Goal: Task Accomplishment & Management: Complete application form

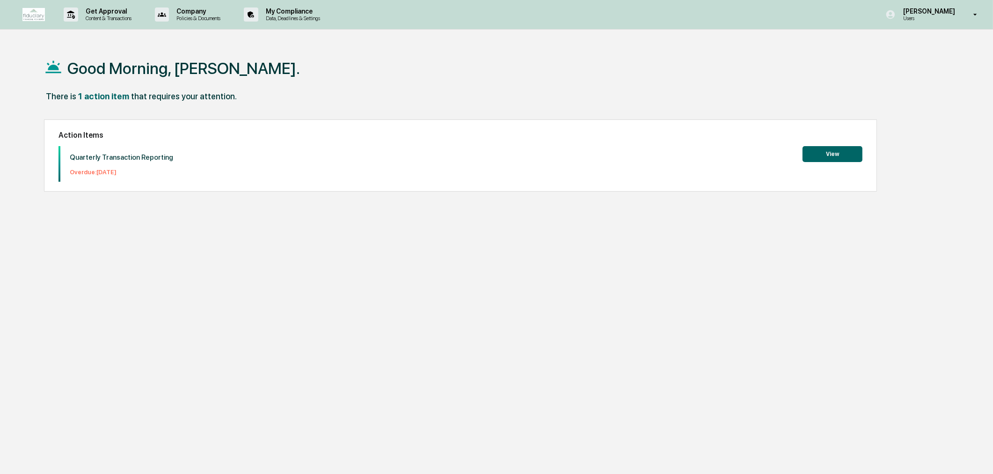
click at [818, 153] on button "View" at bounding box center [833, 154] width 60 height 16
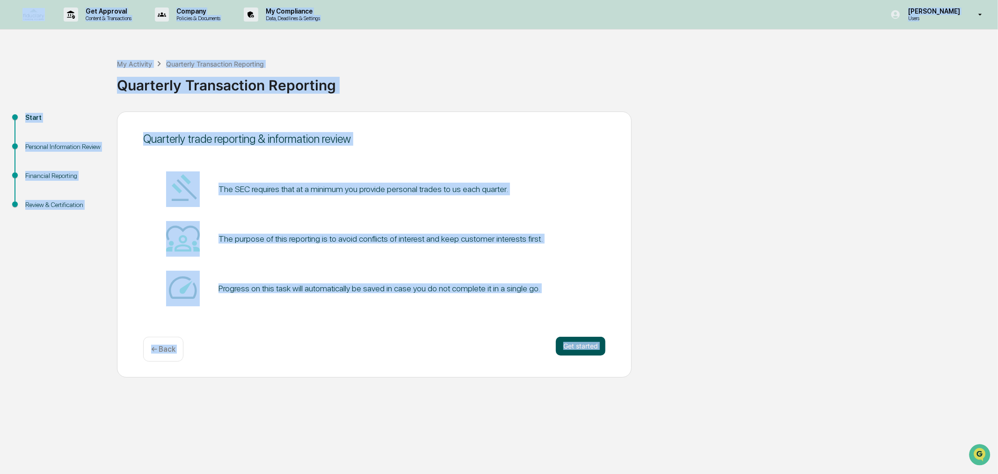
click at [581, 352] on button "Get started" at bounding box center [581, 345] width 50 height 19
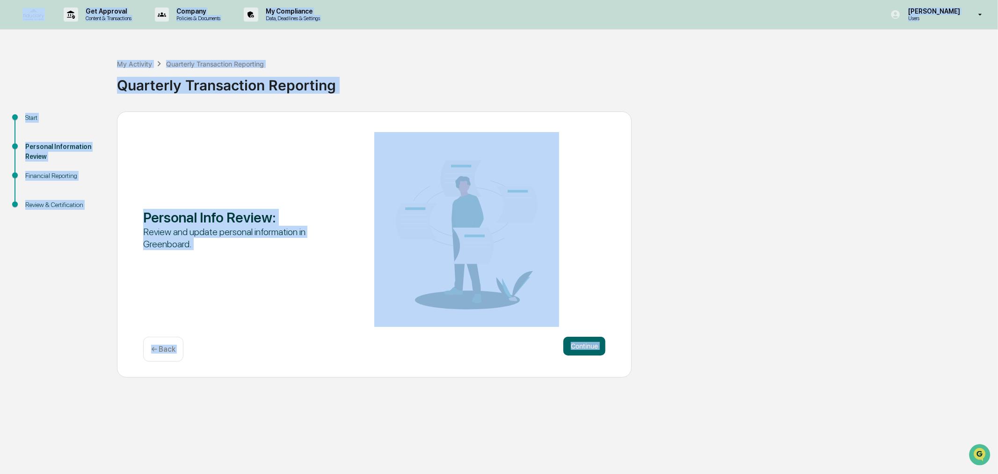
click at [773, 345] on div "Start Personal Information Review Financial Reporting Review & Certification Pe…" at bounding box center [499, 244] width 989 height 266
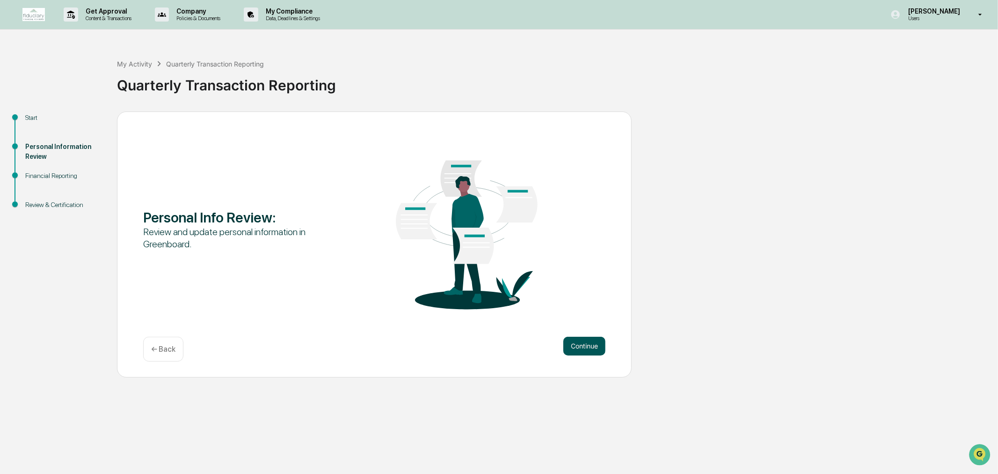
click at [593, 347] on button "Continue" at bounding box center [584, 345] width 42 height 19
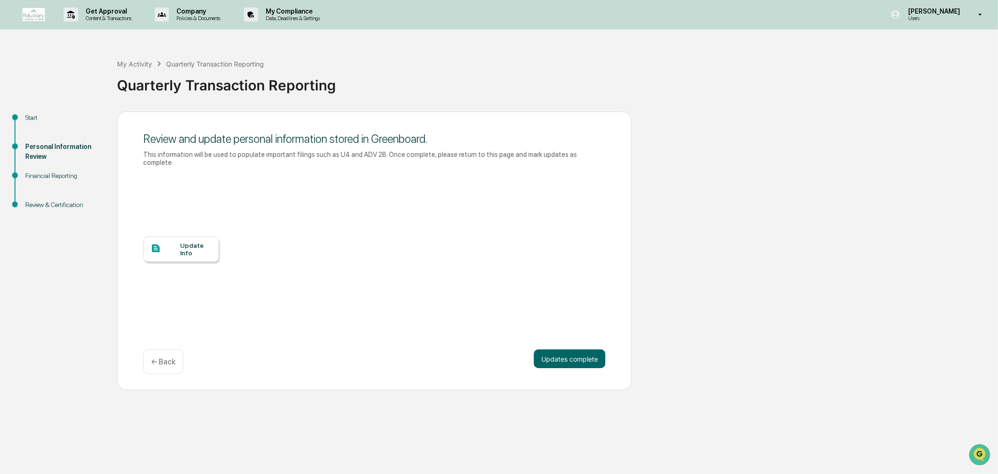
click at [171, 243] on div at bounding box center [165, 249] width 29 height 12
click at [577, 353] on button "Updates complete" at bounding box center [570, 358] width 72 height 19
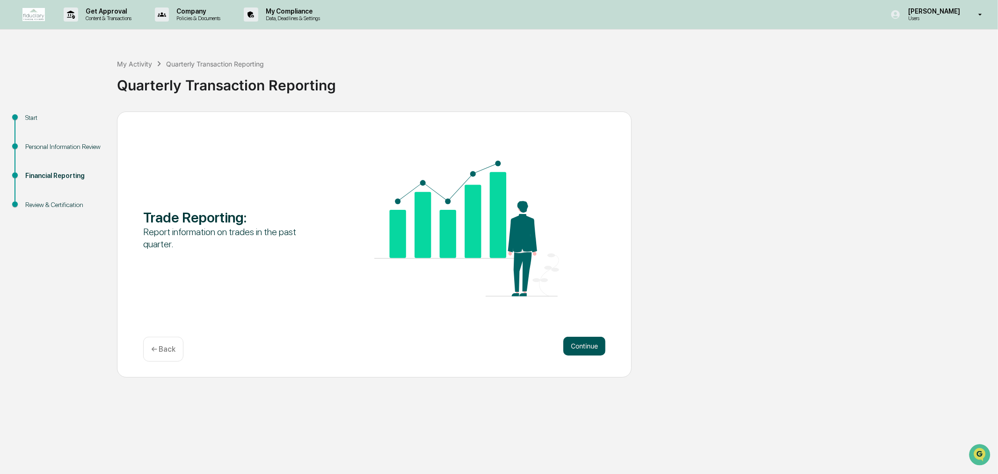
click at [567, 343] on button "Continue" at bounding box center [584, 345] width 42 height 19
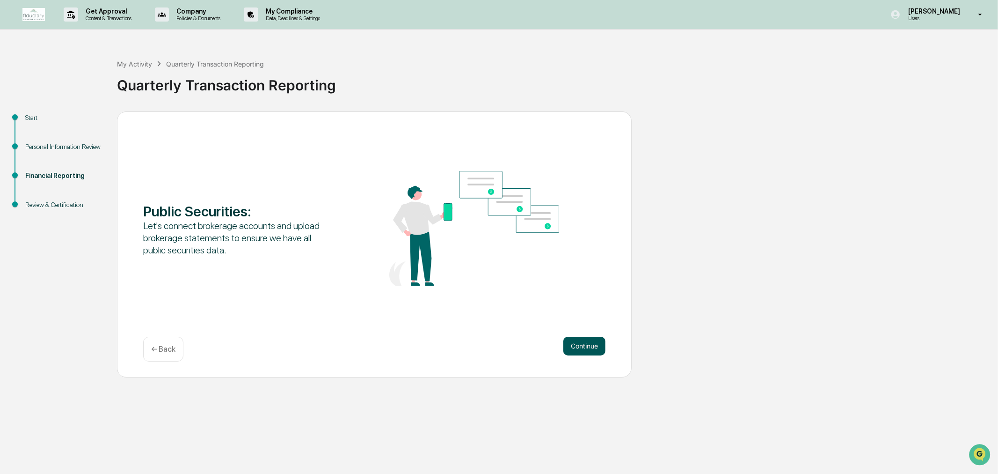
click at [585, 350] on button "Continue" at bounding box center [584, 345] width 42 height 19
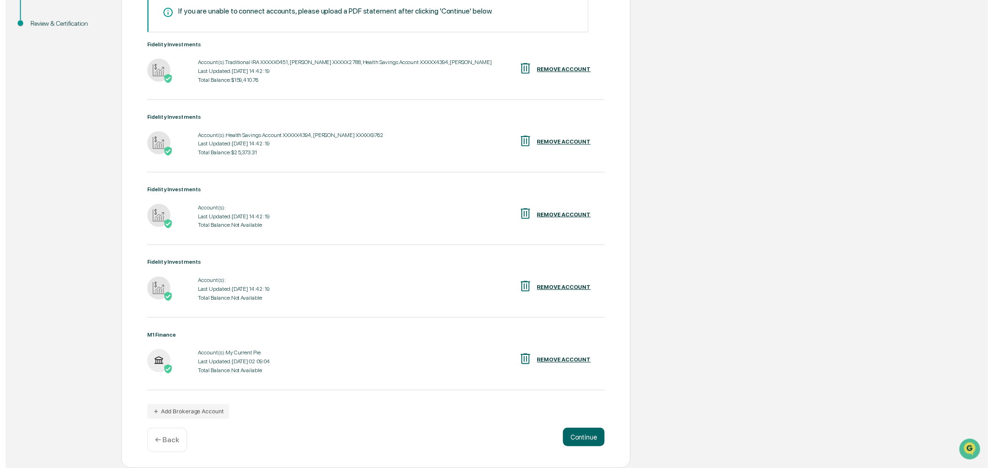
scroll to position [185, 0]
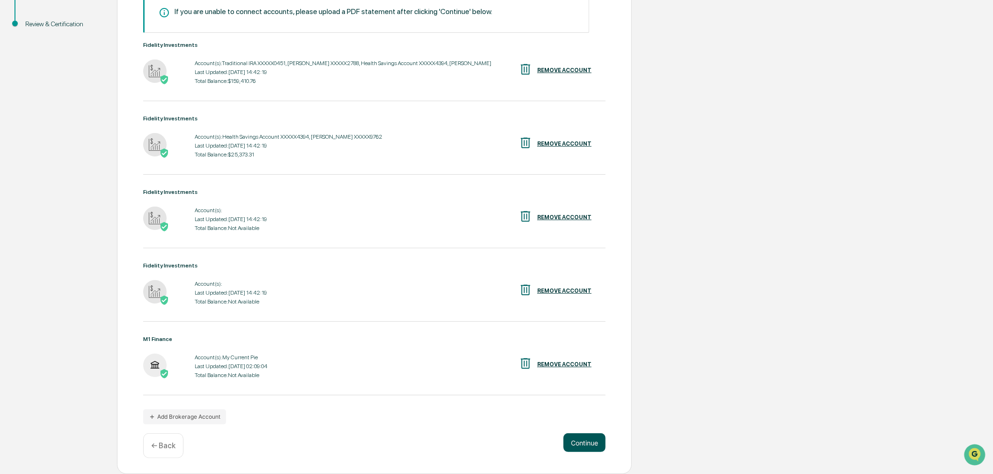
click at [582, 445] on button "Continue" at bounding box center [584, 442] width 42 height 19
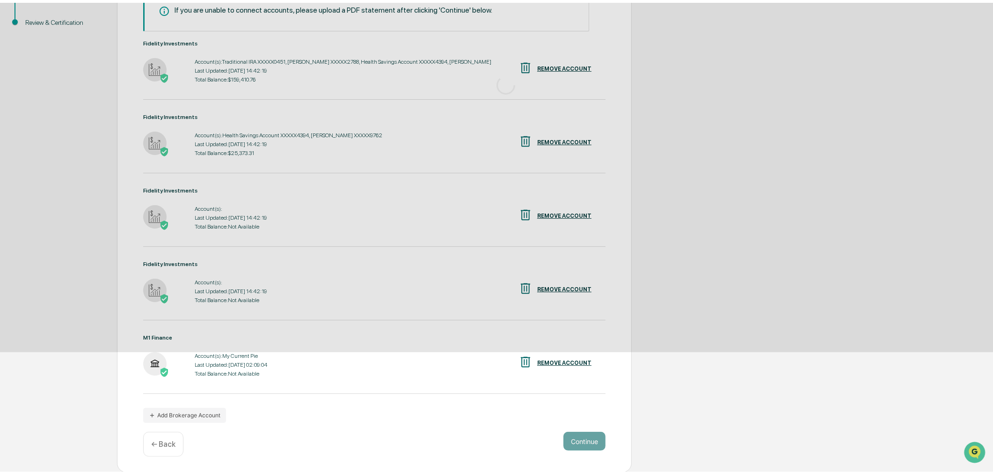
scroll to position [0, 0]
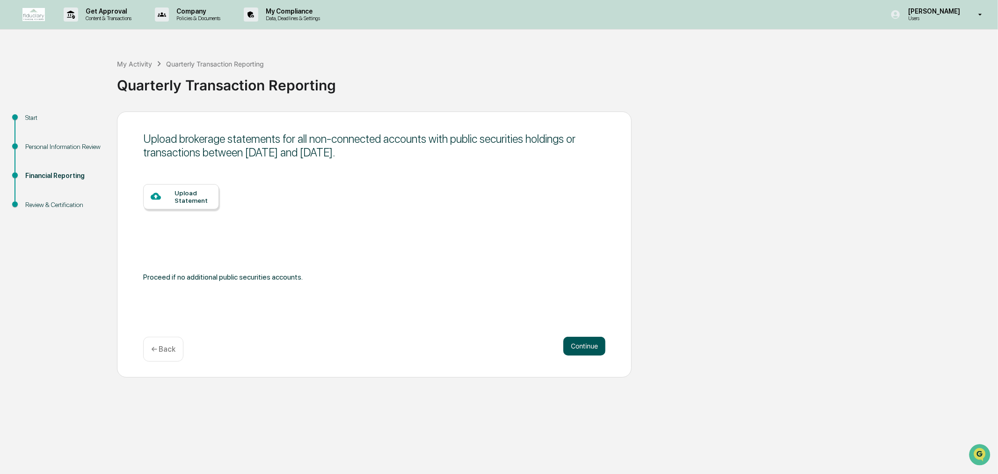
click at [575, 343] on button "Continue" at bounding box center [584, 345] width 42 height 19
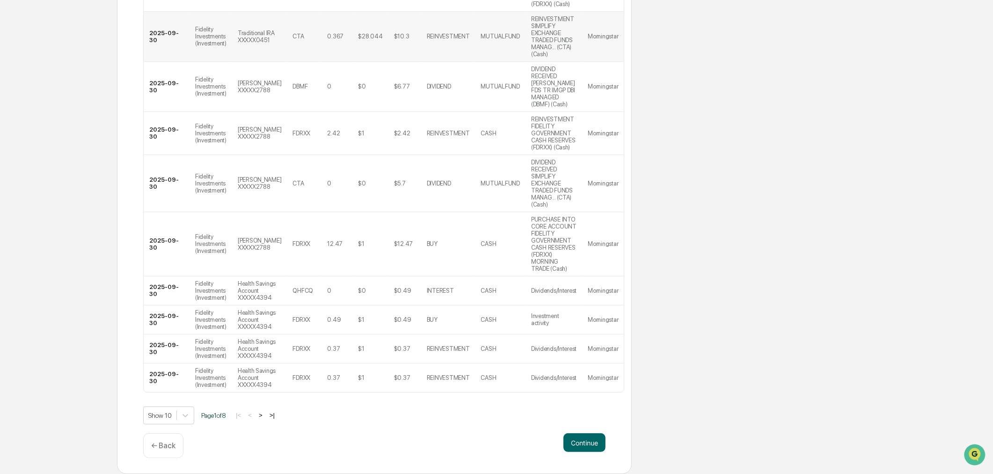
scroll to position [300, 0]
click at [265, 412] on button ">" at bounding box center [260, 415] width 9 height 8
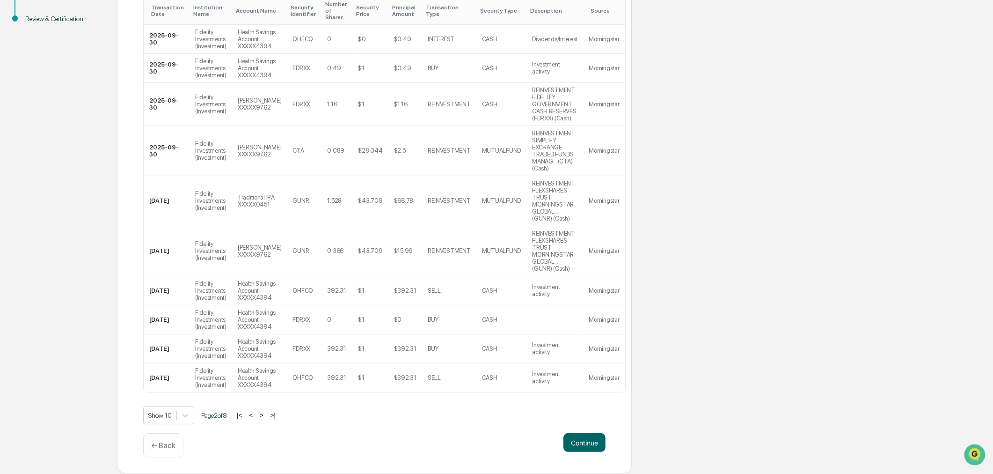
click at [266, 413] on button ">" at bounding box center [261, 415] width 9 height 8
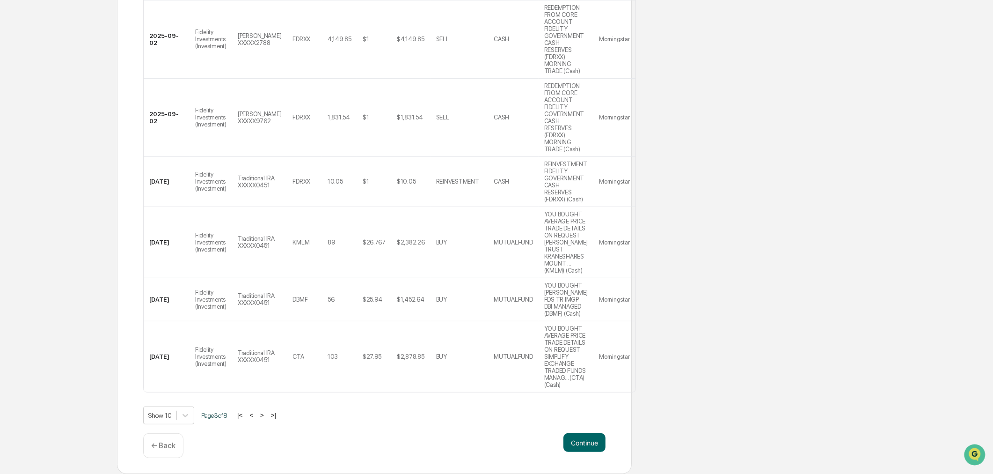
scroll to position [438, 0]
click at [585, 433] on button "Continue" at bounding box center [584, 442] width 42 height 19
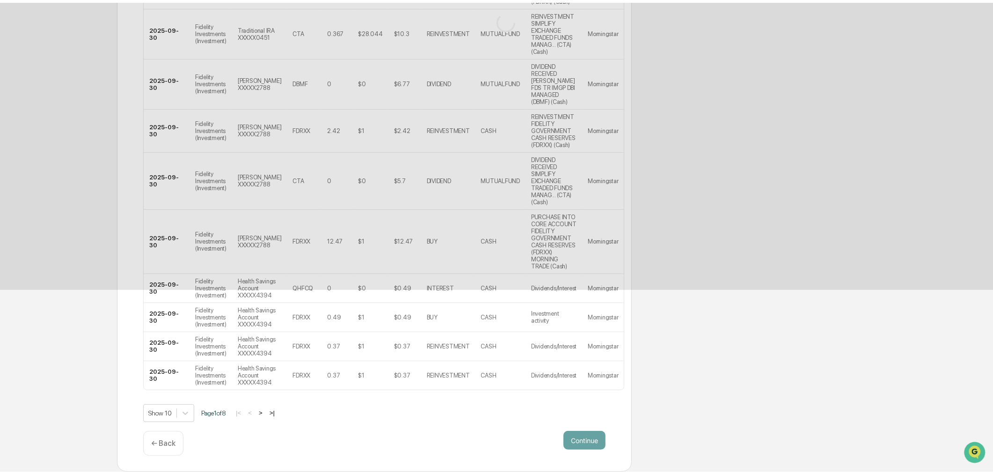
scroll to position [0, 0]
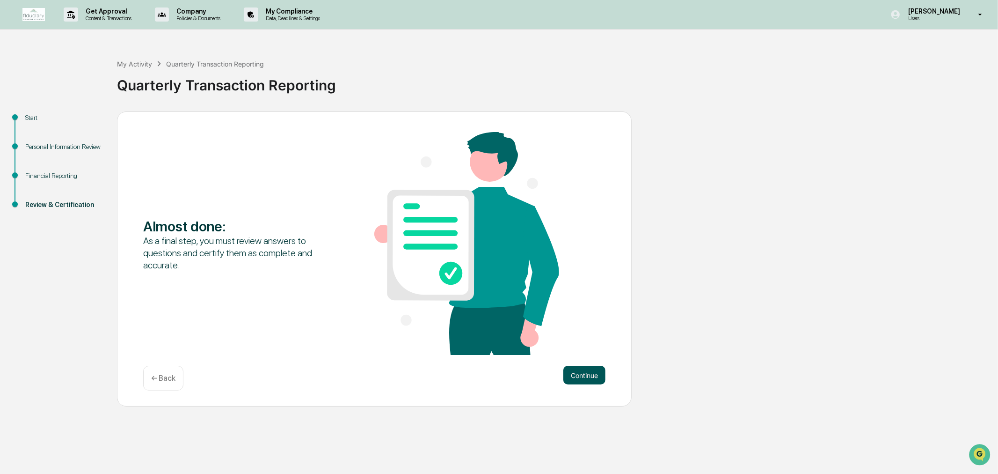
click at [592, 378] on button "Continue" at bounding box center [584, 374] width 42 height 19
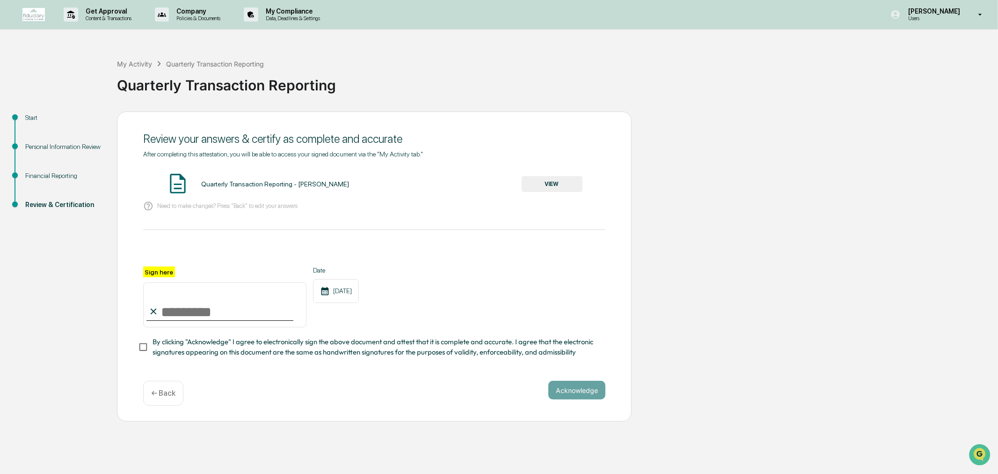
click at [200, 306] on input "Sign here" at bounding box center [224, 304] width 163 height 45
type input "*********"
click at [565, 397] on button "Acknowledge" at bounding box center [576, 389] width 57 height 19
click at [585, 190] on div "Quarterly Transaction Reporting - [PERSON_NAME] VIEW" at bounding box center [374, 184] width 462 height 25
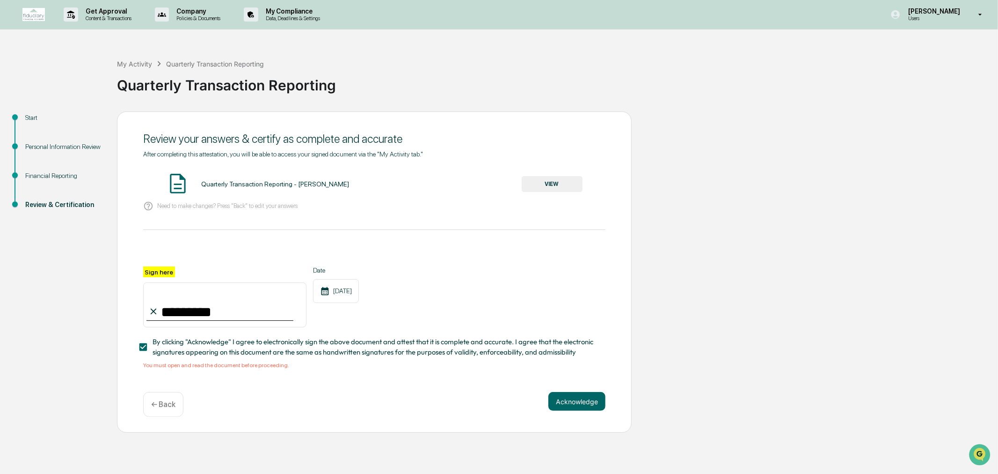
click at [541, 181] on button "VIEW" at bounding box center [552, 184] width 61 height 16
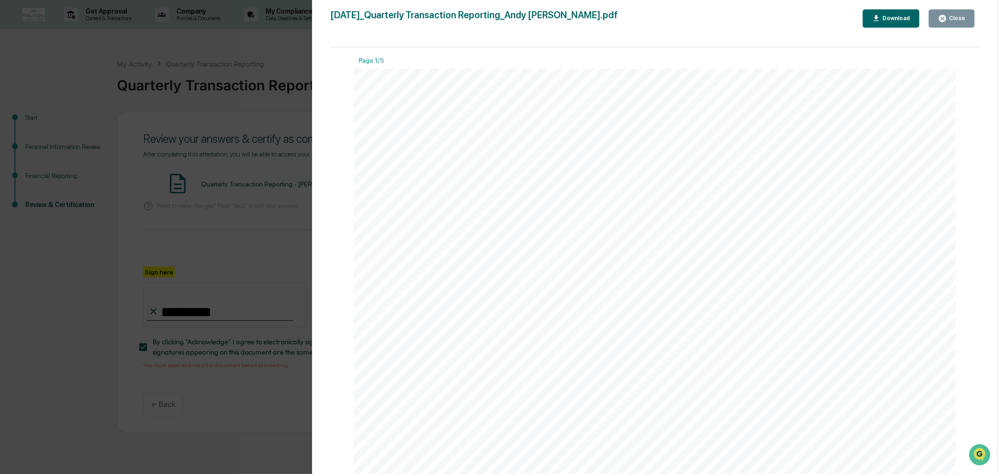
click at [956, 18] on div "Close" at bounding box center [956, 18] width 18 height 7
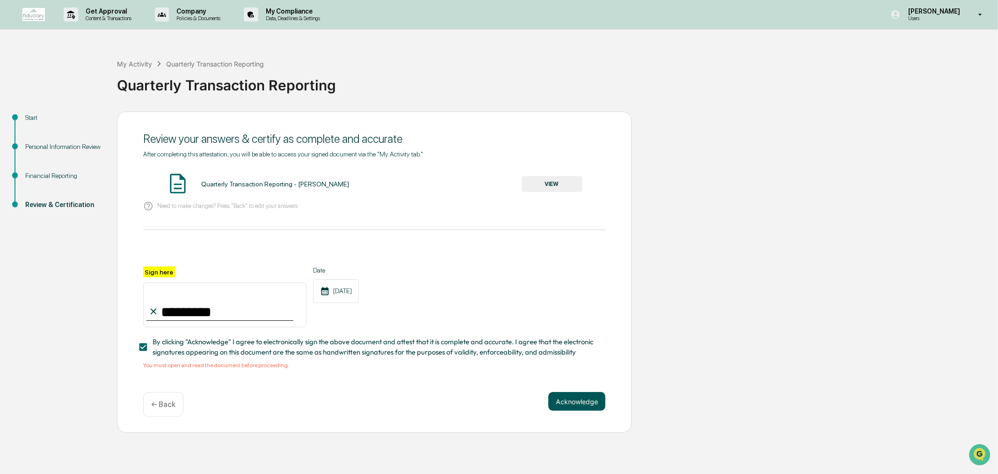
click at [568, 407] on button "Acknowledge" at bounding box center [576, 401] width 57 height 19
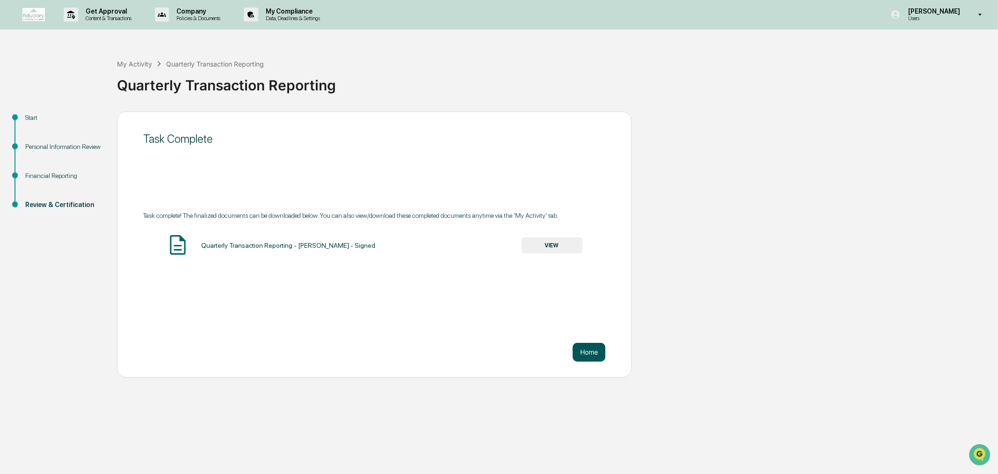
click at [596, 349] on button "Home" at bounding box center [589, 352] width 33 height 19
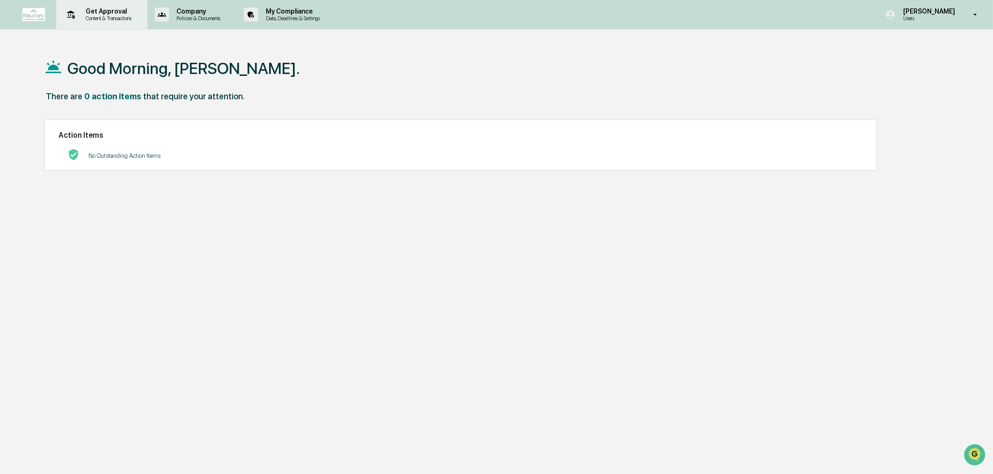
click at [116, 11] on p "Get Approval" at bounding box center [107, 10] width 58 height 7
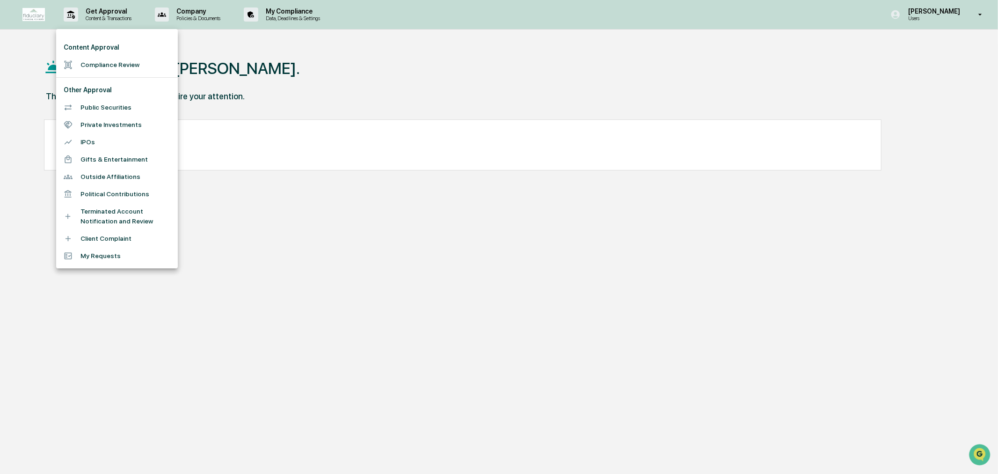
click at [122, 61] on li "Compliance Review" at bounding box center [117, 64] width 122 height 17
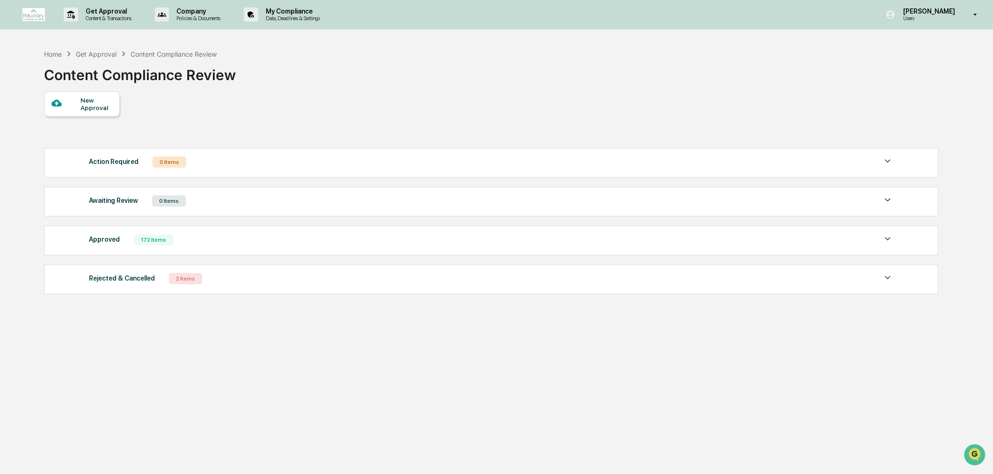
click at [169, 277] on div "2 Items" at bounding box center [185, 278] width 33 height 11
click at [164, 277] on div "Rejected & Cancelled 2 Items" at bounding box center [491, 278] width 804 height 13
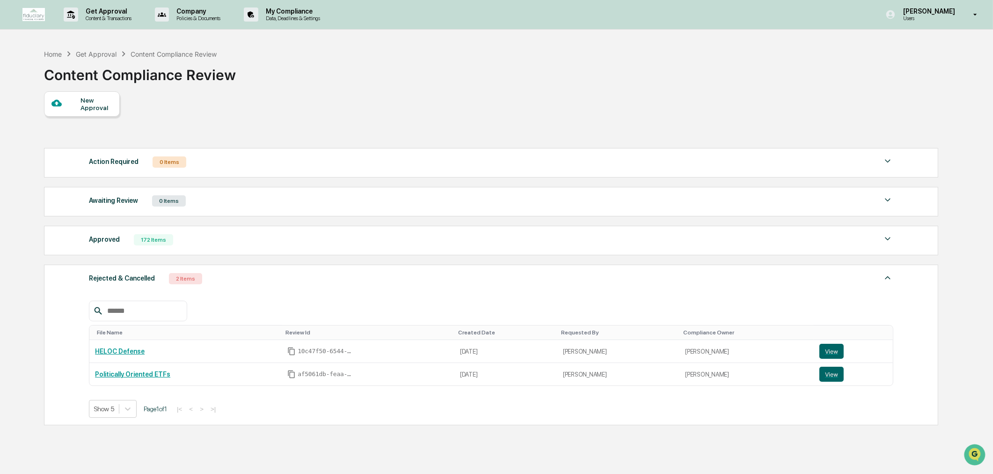
click at [119, 162] on div "Action Required" at bounding box center [114, 161] width 50 height 12
click at [103, 237] on div "Approved" at bounding box center [104, 239] width 31 height 12
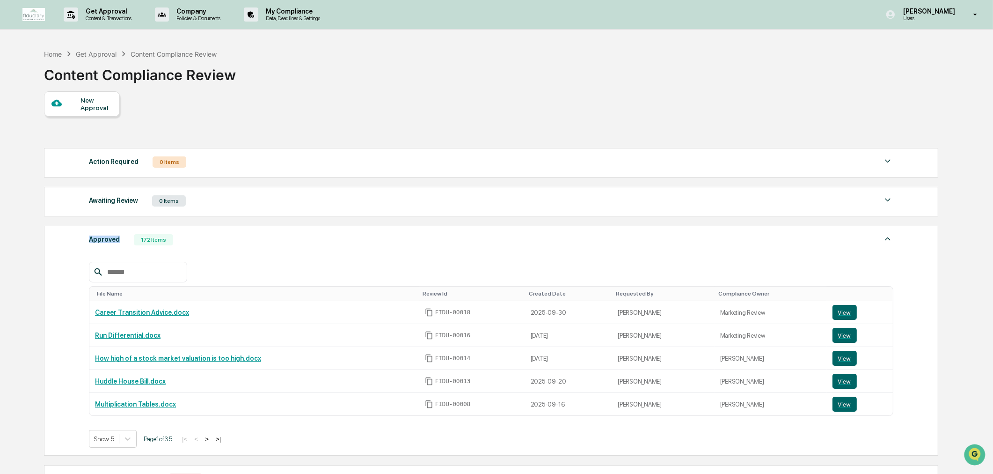
click at [103, 237] on div "Approved" at bounding box center [104, 239] width 31 height 12
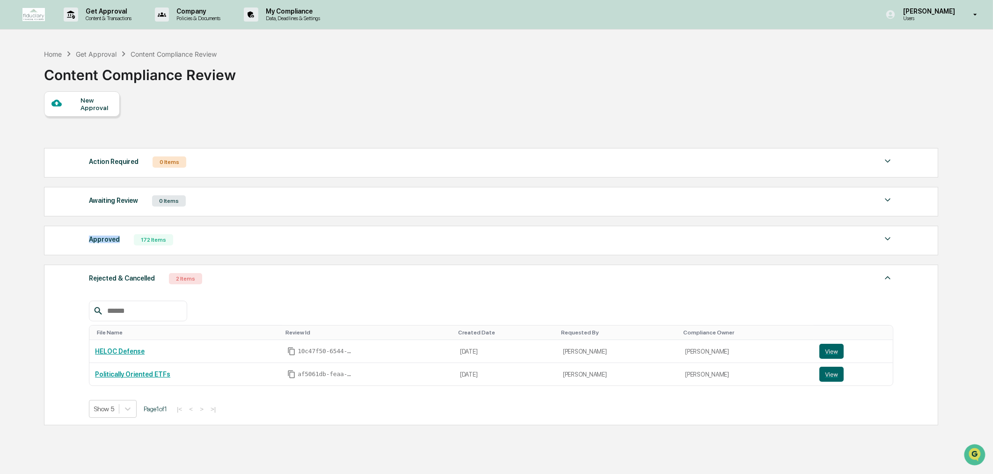
click at [103, 237] on div "Approved" at bounding box center [104, 239] width 31 height 12
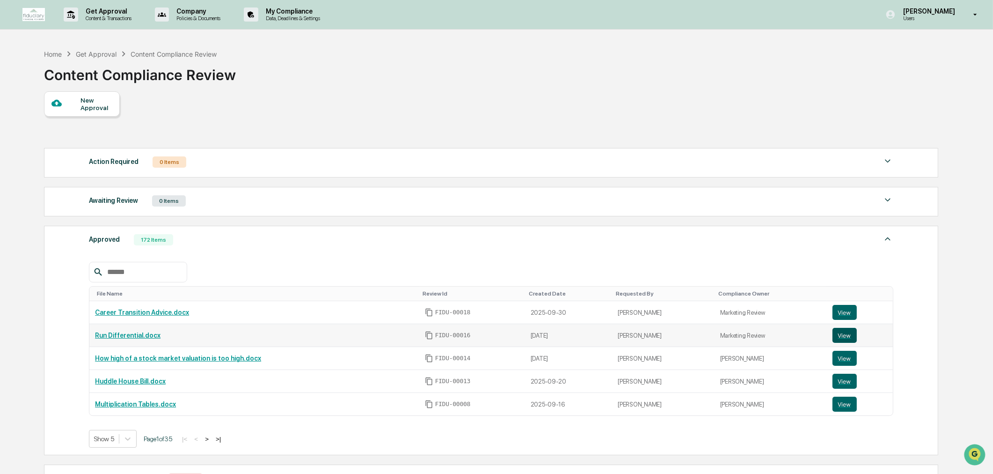
click at [845, 337] on button "View" at bounding box center [845, 335] width 24 height 15
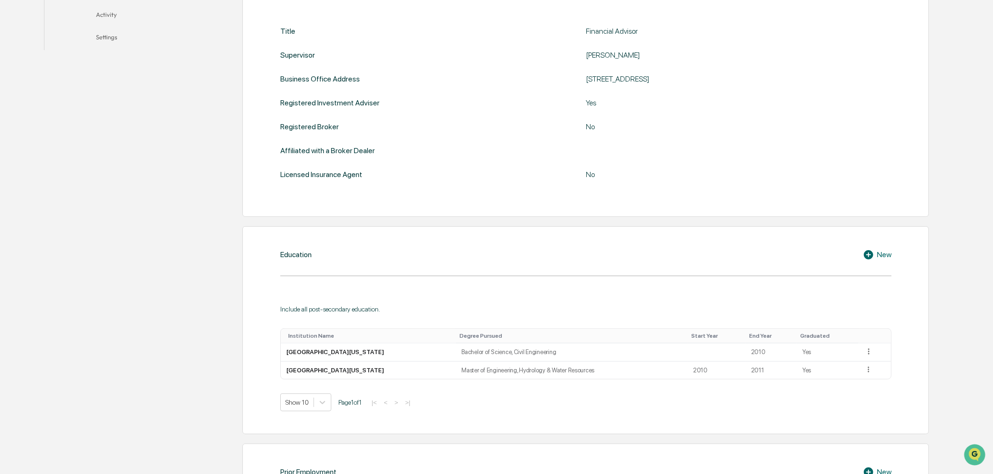
scroll to position [45, 0]
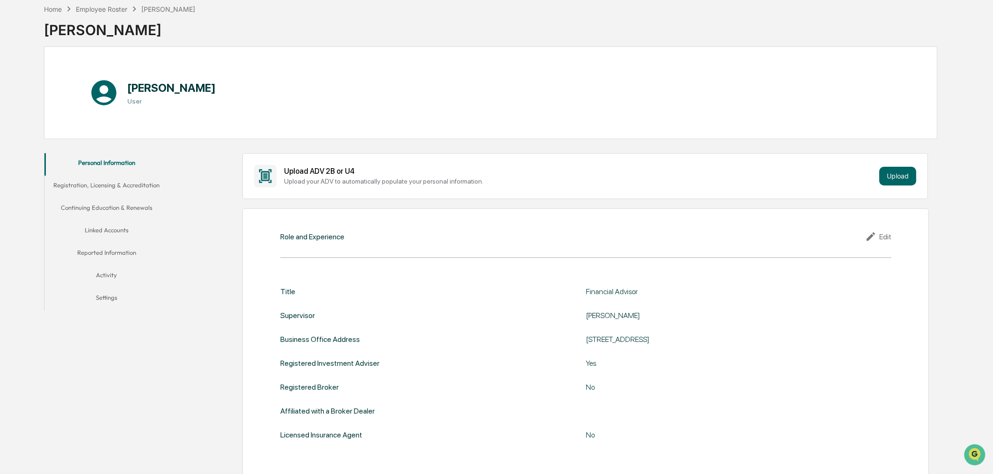
click at [117, 185] on button "Registration, Licensing & Accreditation" at bounding box center [106, 186] width 124 height 22
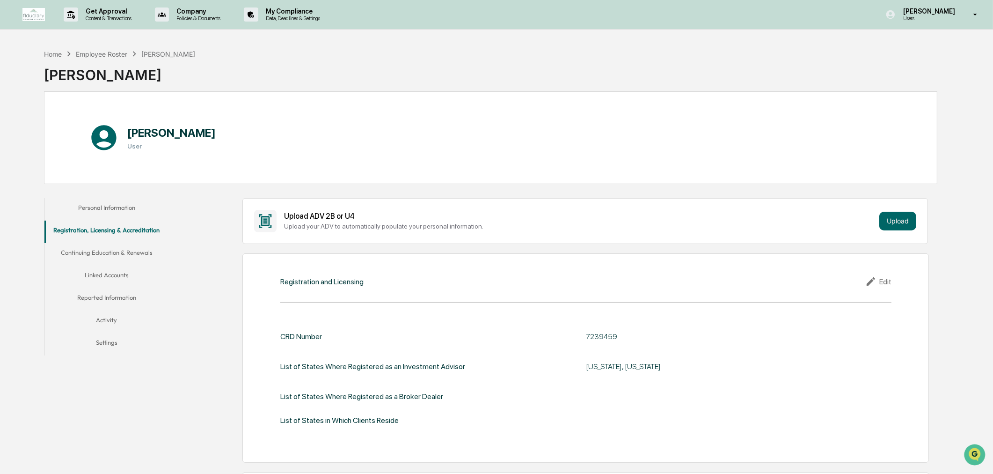
click at [109, 251] on button "Continuing Education & Renewals" at bounding box center [106, 254] width 124 height 22
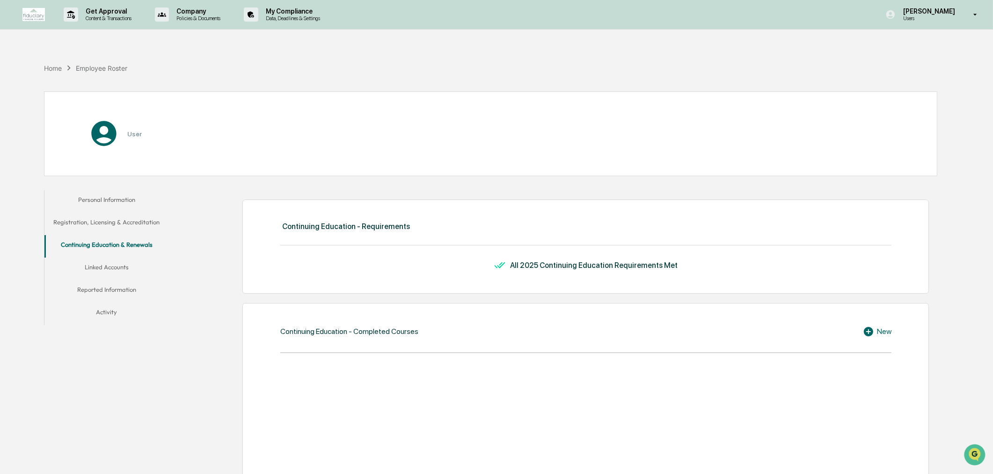
click at [111, 263] on button "Linked Accounts" at bounding box center [106, 268] width 124 height 22
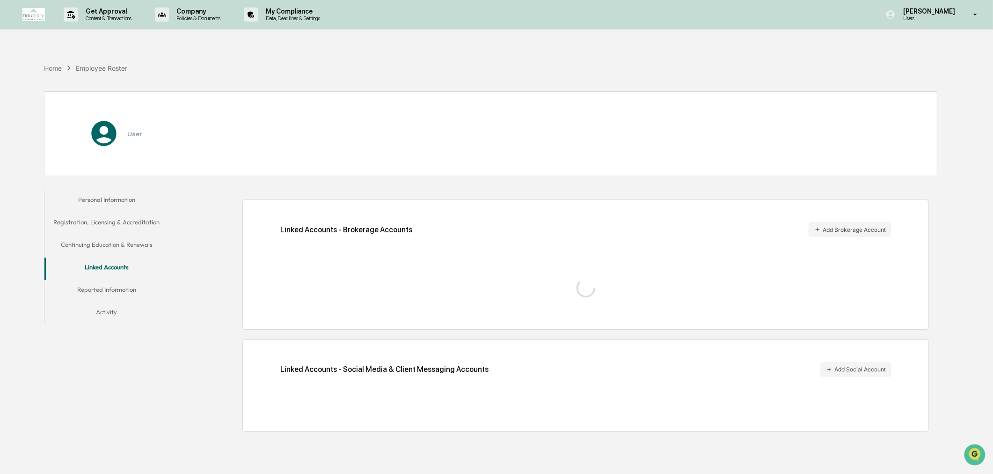
click at [111, 263] on button "Linked Accounts" at bounding box center [106, 268] width 124 height 22
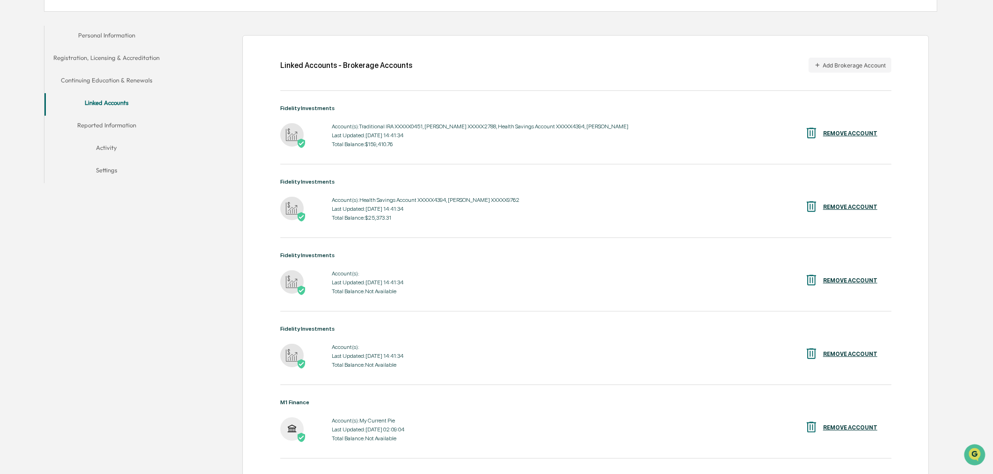
scroll to position [306, 0]
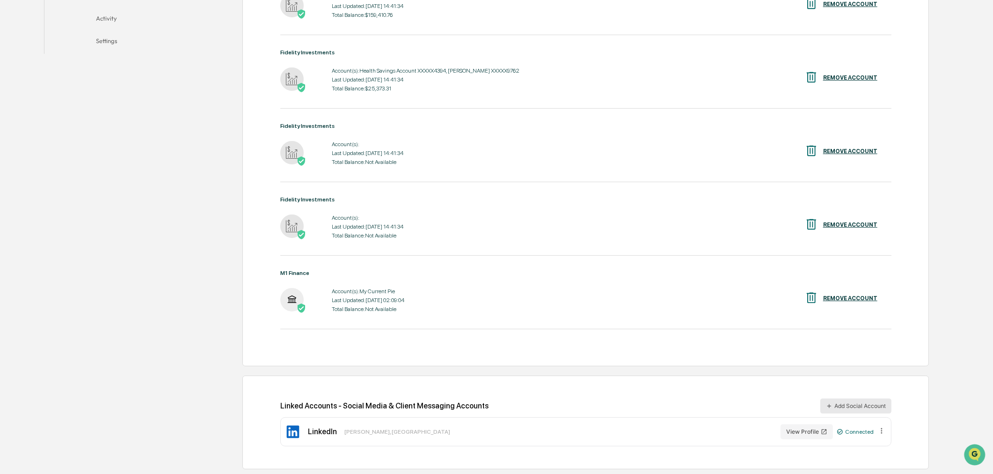
click at [862, 403] on button "Add Social Account" at bounding box center [855, 405] width 71 height 15
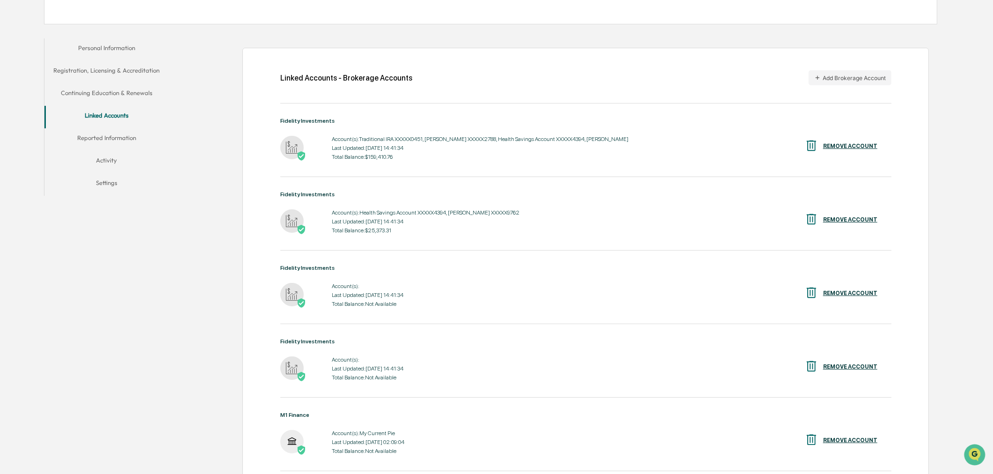
scroll to position [150, 0]
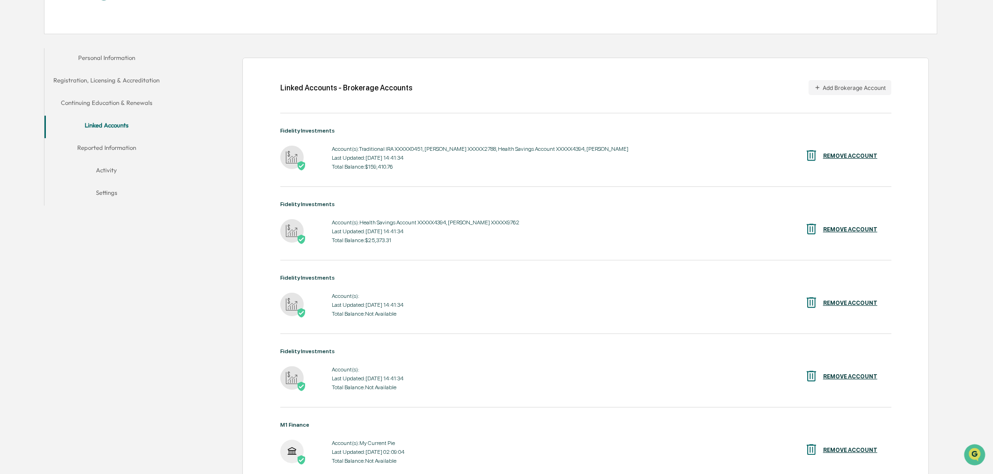
click at [119, 150] on button "Reported Information" at bounding box center [106, 149] width 124 height 22
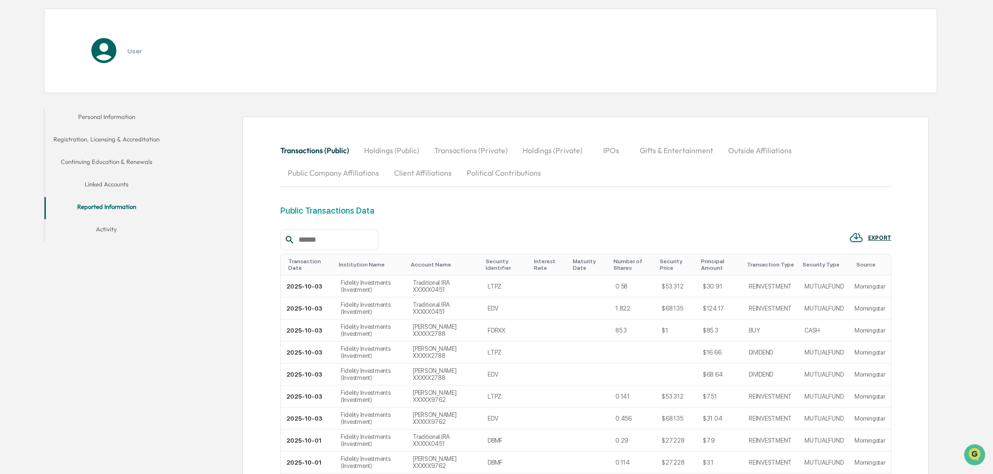
scroll to position [150, 0]
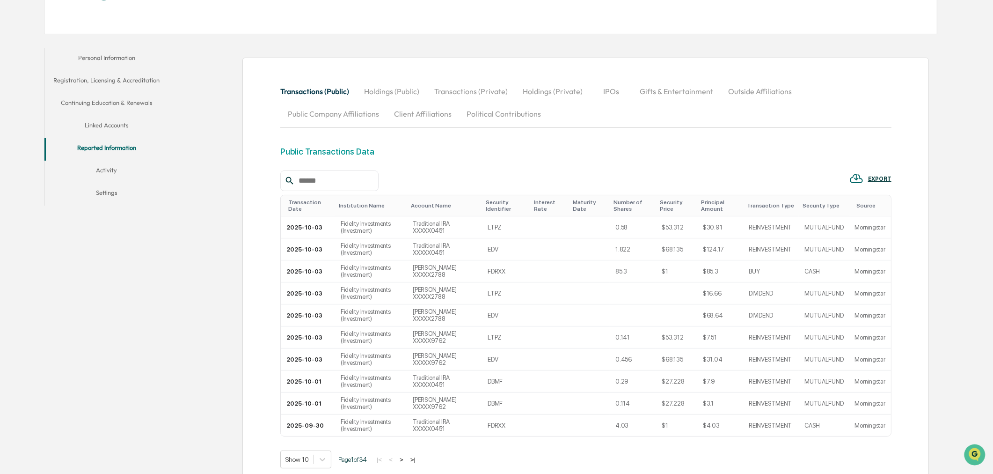
click at [760, 91] on button "Outside Affiliations" at bounding box center [760, 91] width 79 height 22
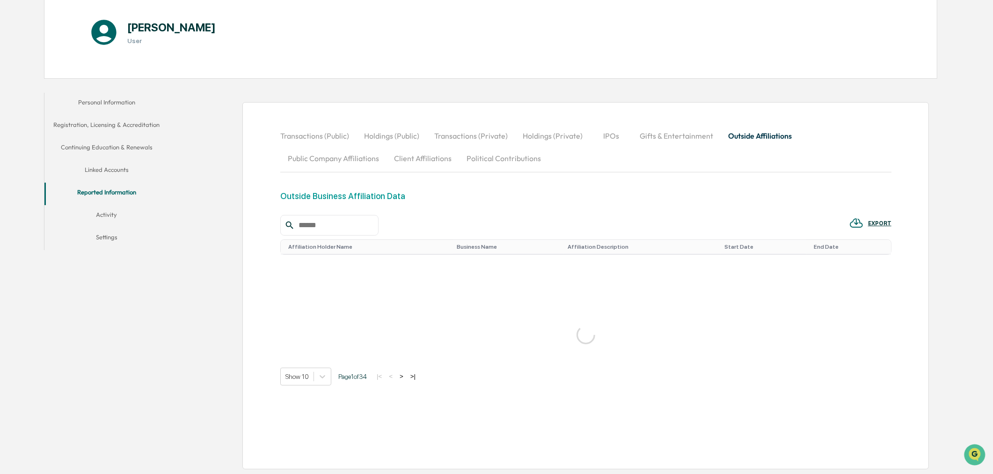
scroll to position [130, 0]
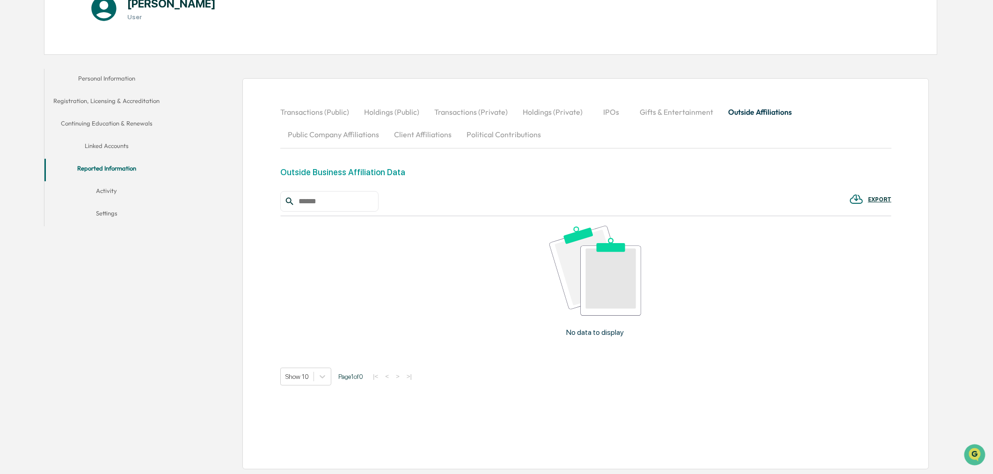
click at [115, 186] on button "Activity" at bounding box center [106, 192] width 124 height 22
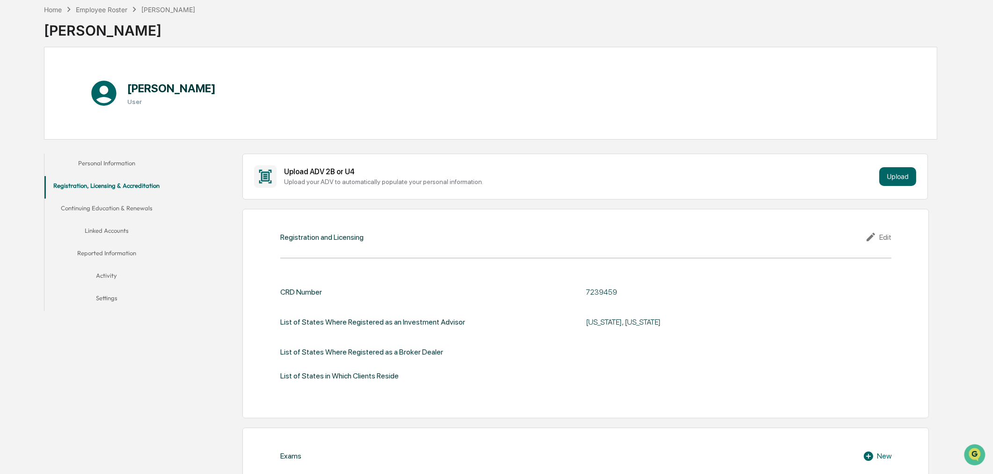
click at [108, 273] on button "Activity" at bounding box center [106, 277] width 124 height 22
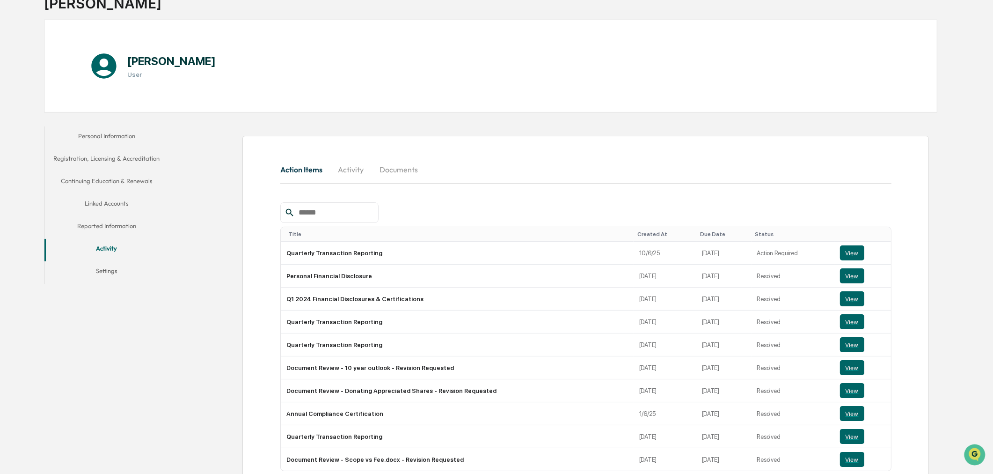
scroll to position [129, 0]
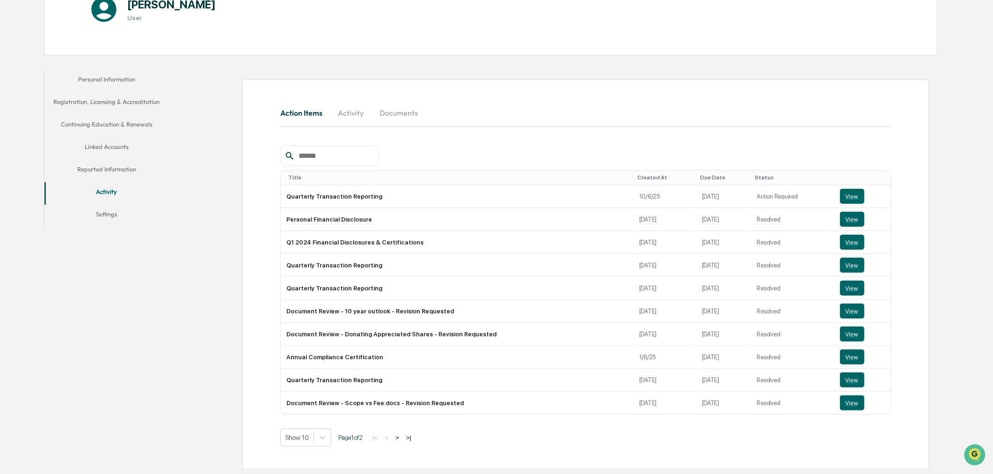
click at [111, 168] on button "Reported Information" at bounding box center [106, 171] width 124 height 22
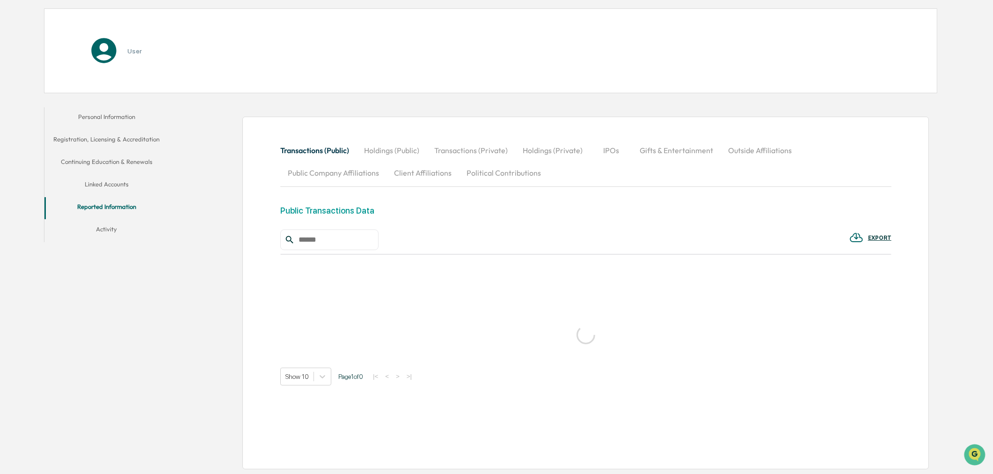
scroll to position [129, 0]
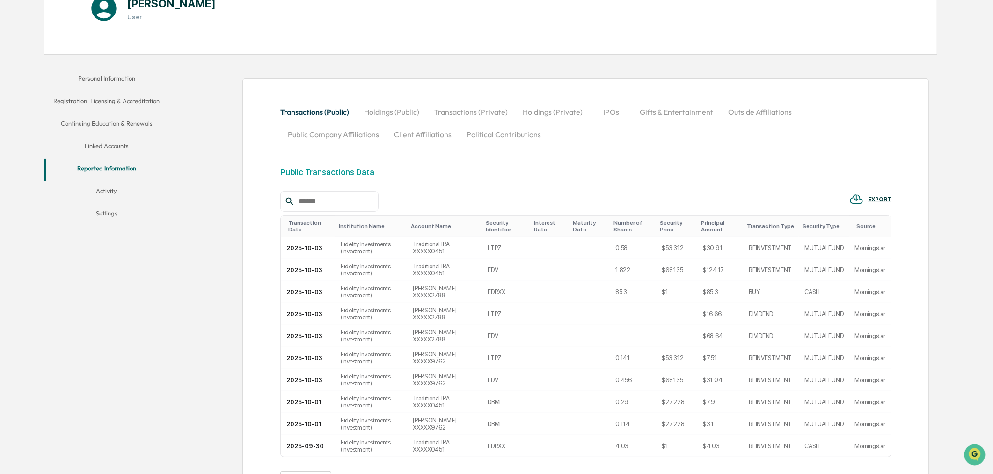
click at [735, 111] on button "Outside Affiliations" at bounding box center [760, 112] width 79 height 22
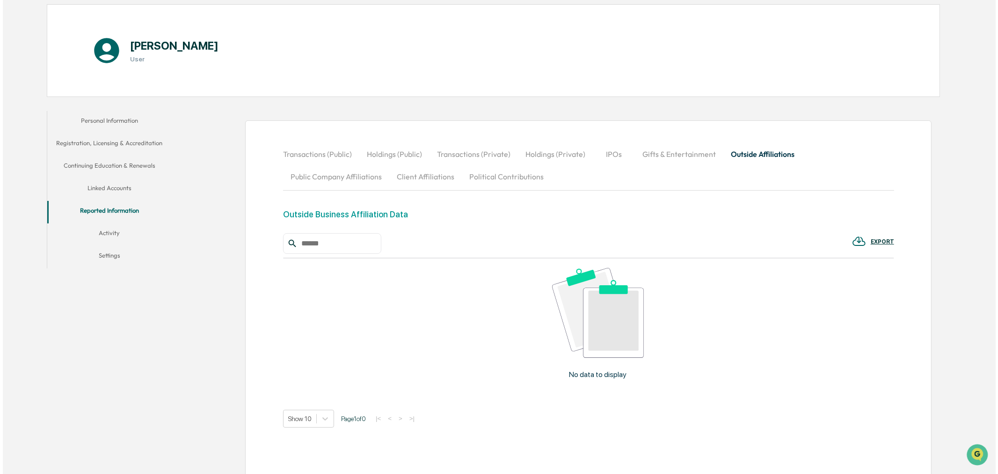
scroll to position [0, 0]
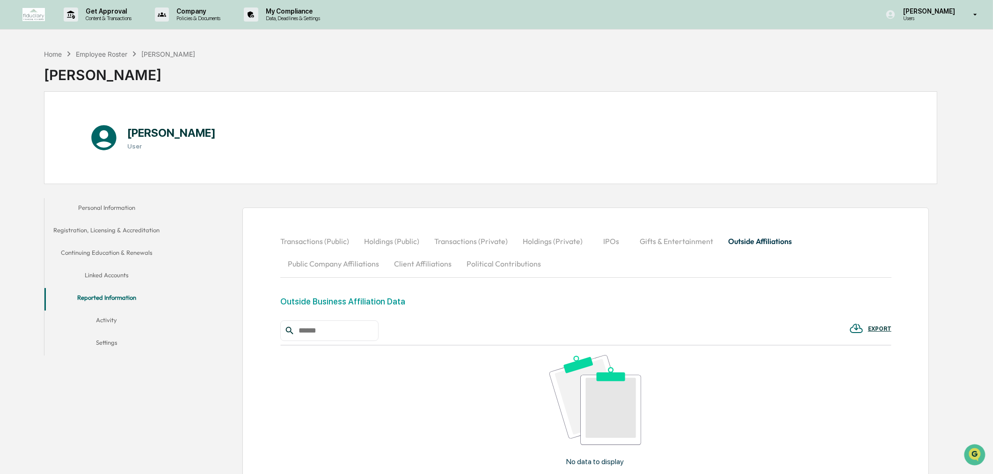
click at [137, 141] on div "Andy Cole User" at bounding box center [171, 137] width 88 height 38
click at [106, 53] on div "Employee Roster" at bounding box center [101, 54] width 51 height 8
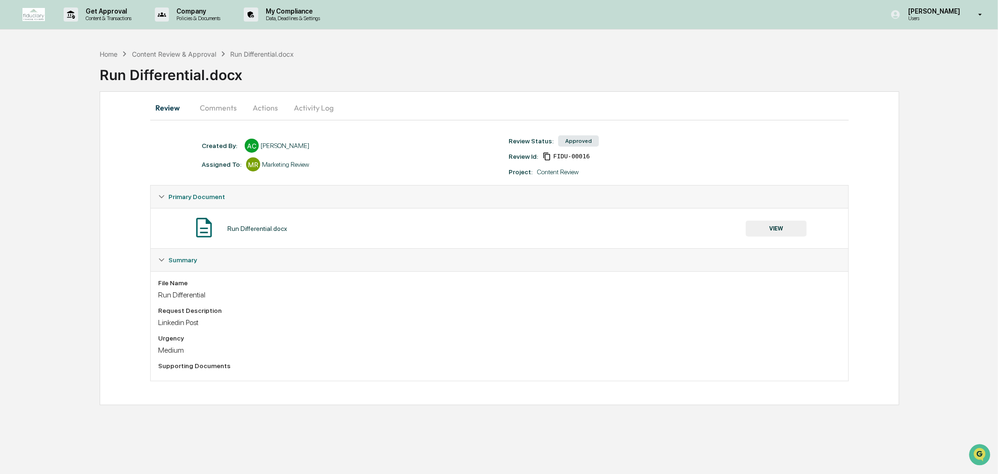
click at [220, 110] on button "Comments" at bounding box center [218, 107] width 52 height 22
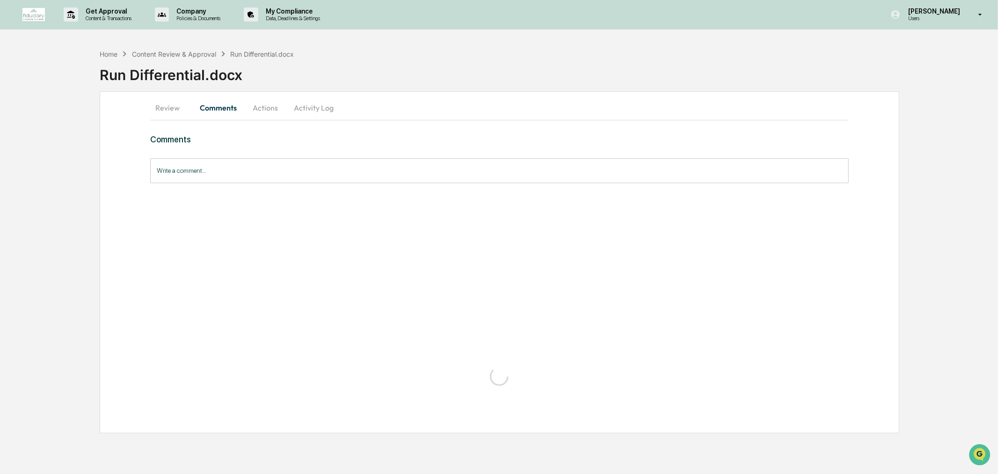
click at [220, 110] on button "Comments" at bounding box center [218, 107] width 52 height 22
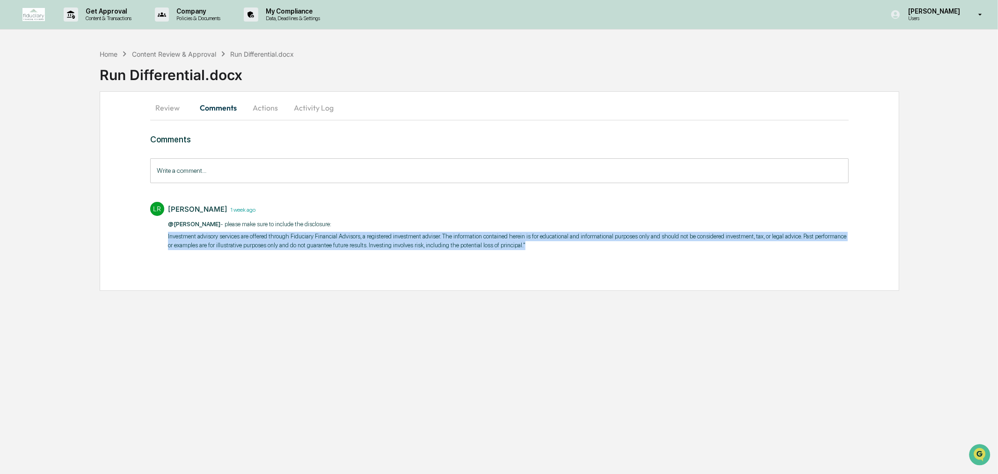
drag, startPoint x: 168, startPoint y: 232, endPoint x: 538, endPoint y: 258, distance: 371.6
click at [537, 258] on div "Comments Write a comment... Write a comment... LR Lindsay Rider 1 week ago @And…" at bounding box center [499, 209] width 699 height 151
copy p "Investment advisory services are offered through Fiduciary Financial Advisors, …"
click at [526, 256] on div "Comments Write a comment... Write a comment... LR Lindsay Rider 1 week ago @And…" at bounding box center [499, 209] width 699 height 151
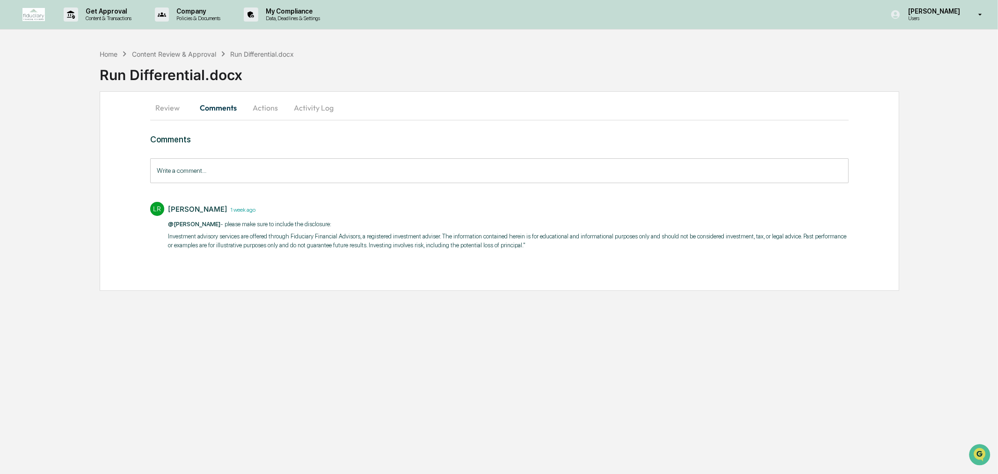
click at [165, 110] on button "Review" at bounding box center [171, 107] width 42 height 22
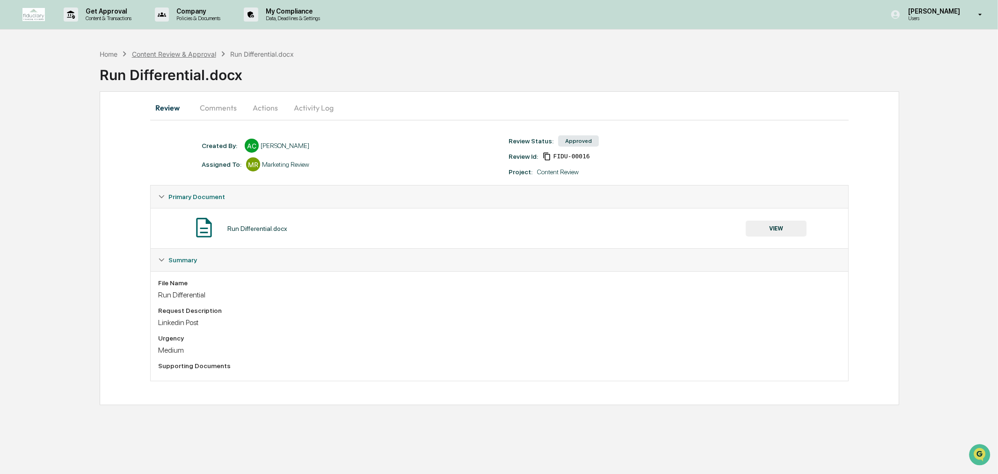
click at [181, 55] on div "Content Review & Approval" at bounding box center [174, 54] width 84 height 8
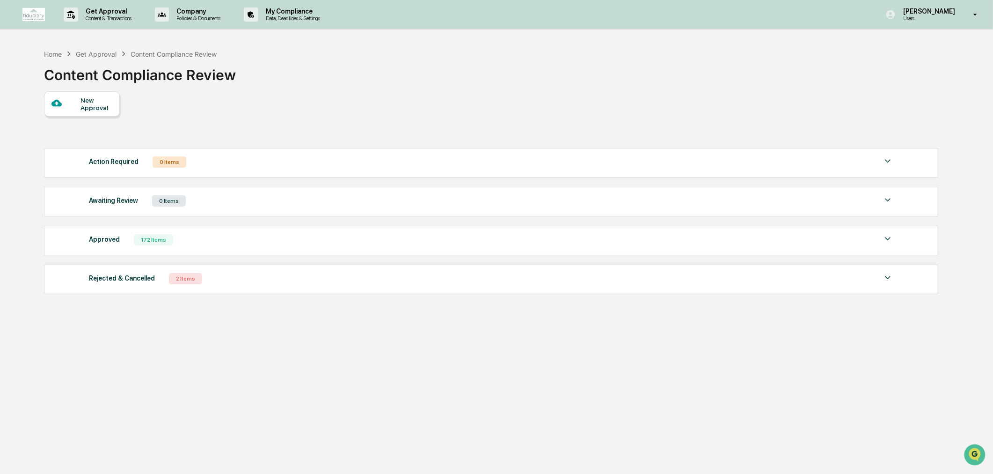
click at [114, 240] on div "Approved" at bounding box center [104, 239] width 31 height 12
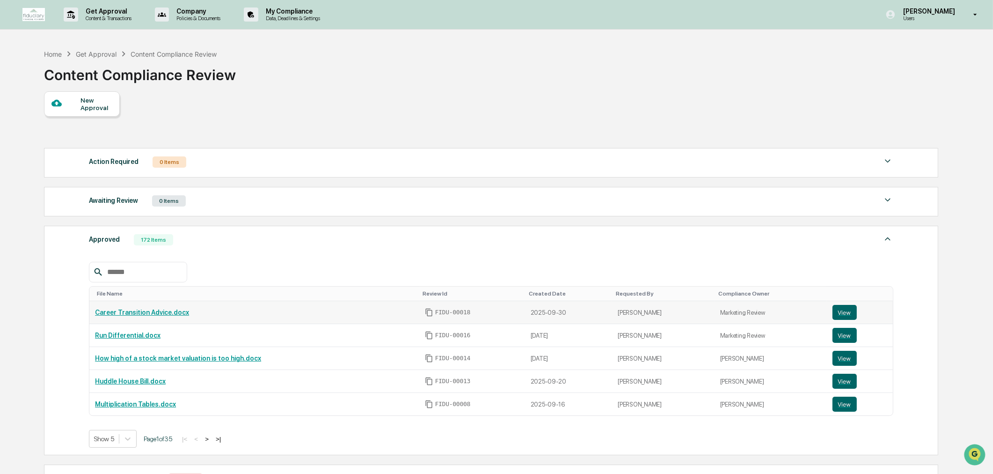
click at [122, 316] on link "Career Transition Advice.docx" at bounding box center [142, 311] width 94 height 7
